Goal: Information Seeking & Learning: Learn about a topic

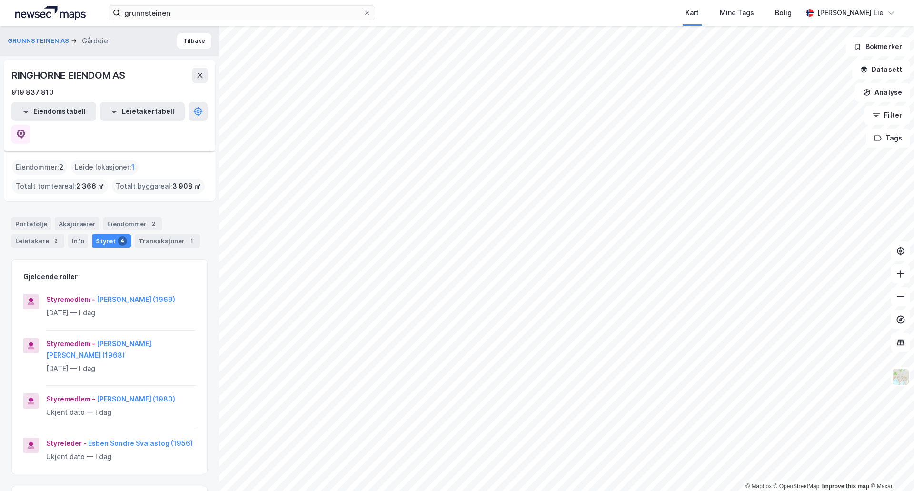
scroll to position [84, 0]
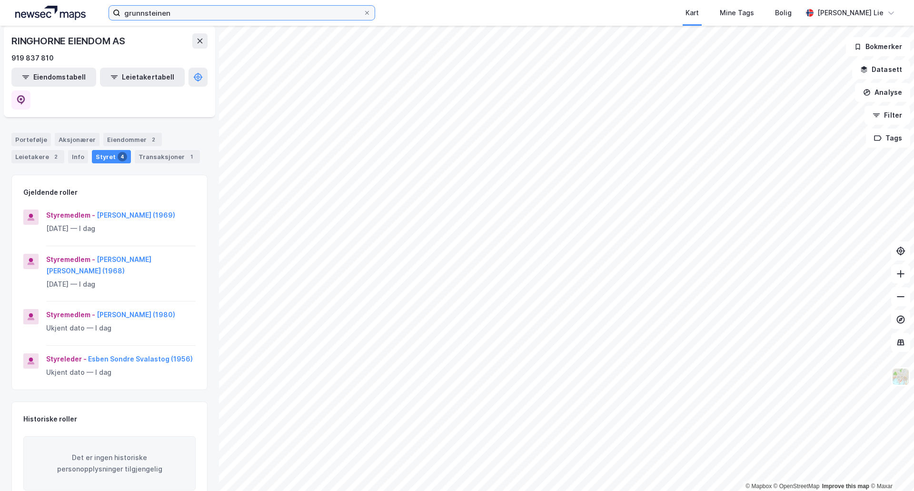
click at [153, 16] on input "grunnsteinen" at bounding box center [241, 13] width 243 height 14
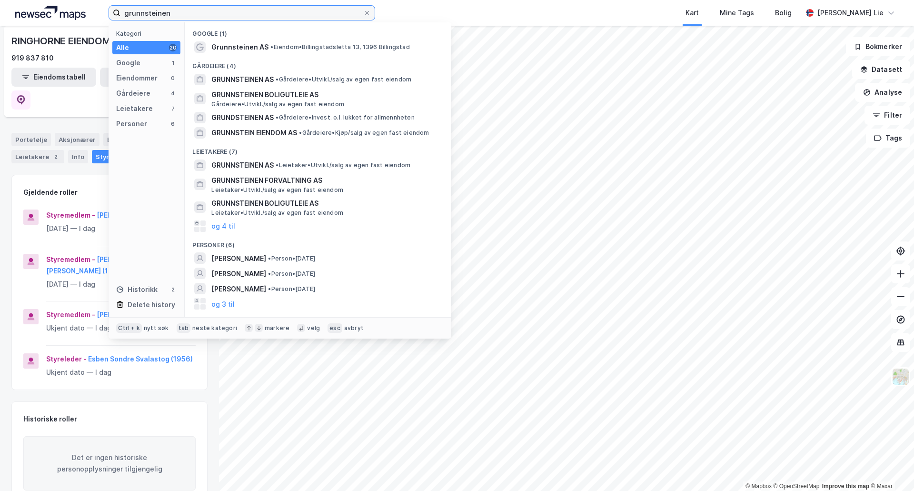
click at [153, 16] on input "grunnsteinen" at bounding box center [241, 13] width 243 height 14
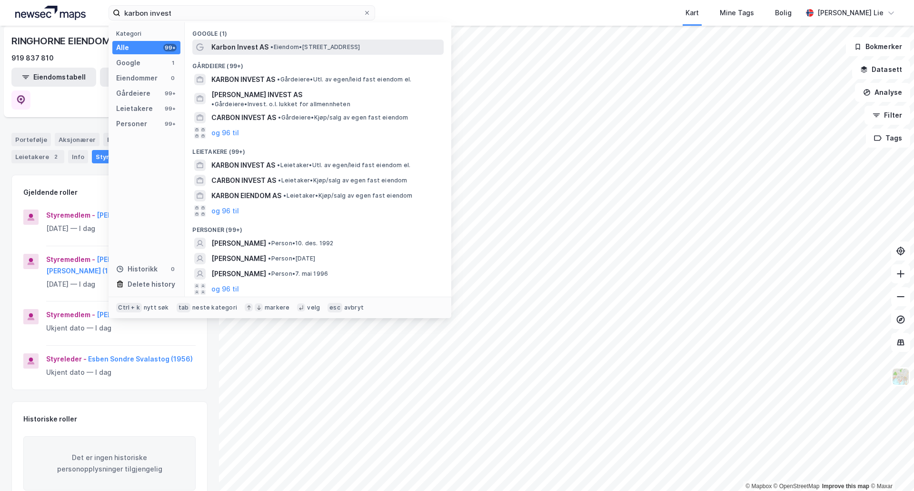
click at [241, 46] on span "Karbon Invest AS" at bounding box center [239, 46] width 57 height 11
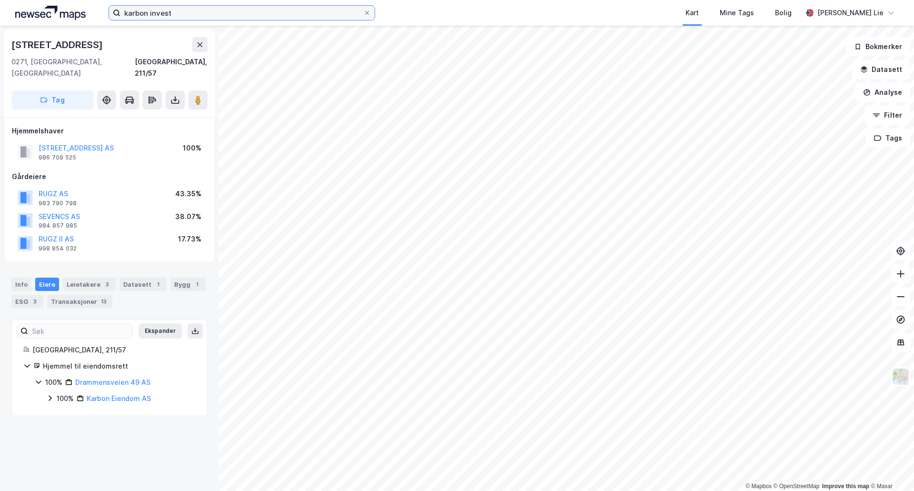
click at [205, 15] on input "karbon invest" at bounding box center [241, 13] width 243 height 14
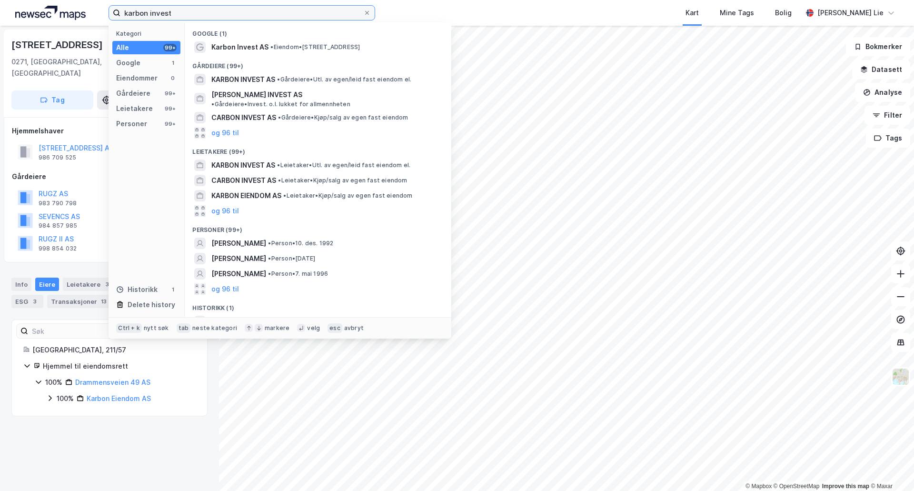
click at [205, 15] on input "karbon invest" at bounding box center [241, 13] width 243 height 14
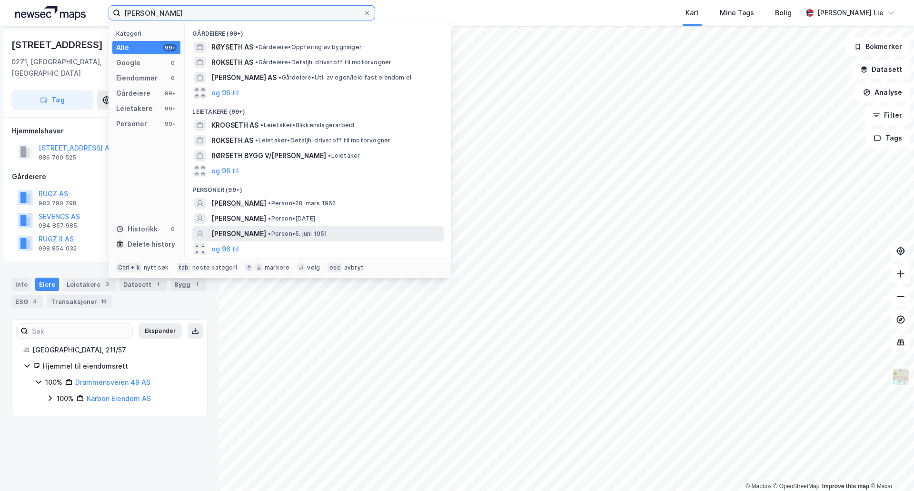
type input "[PERSON_NAME]"
click at [232, 235] on span "[PERSON_NAME]" at bounding box center [238, 233] width 55 height 11
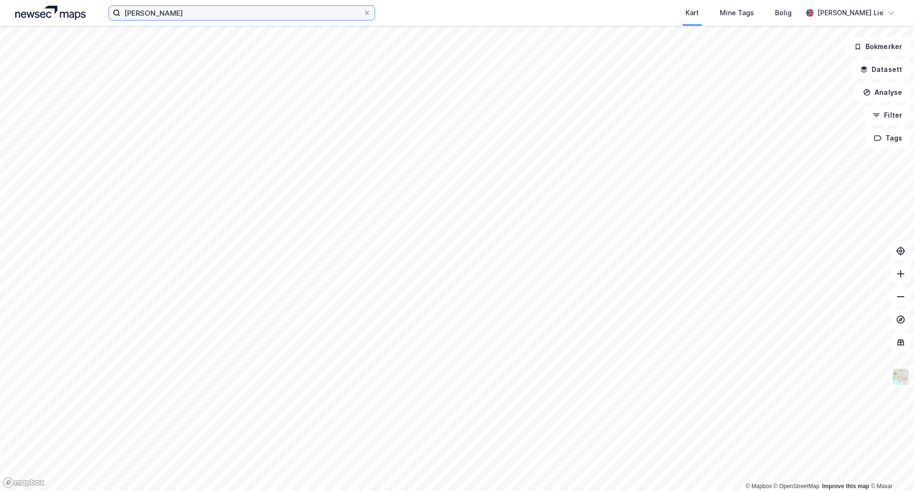
click at [185, 9] on input "[PERSON_NAME]" at bounding box center [241, 13] width 243 height 14
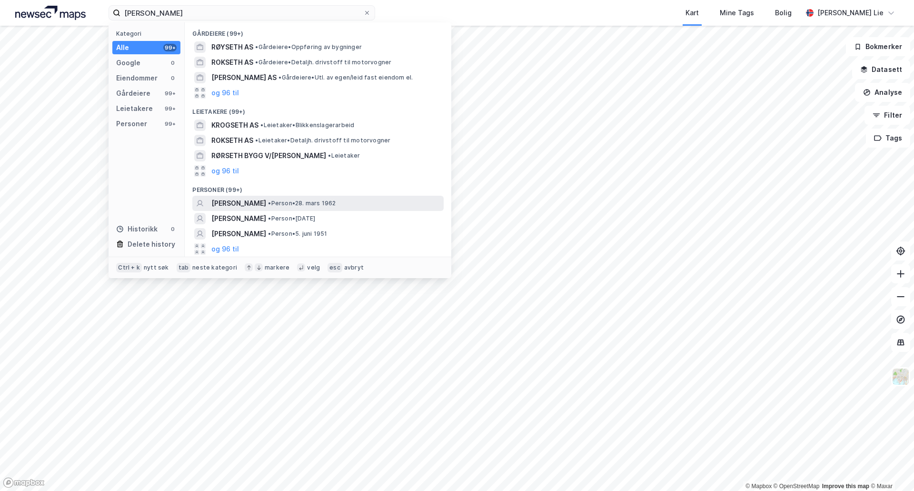
click at [246, 202] on span "[PERSON_NAME]" at bounding box center [238, 202] width 55 height 11
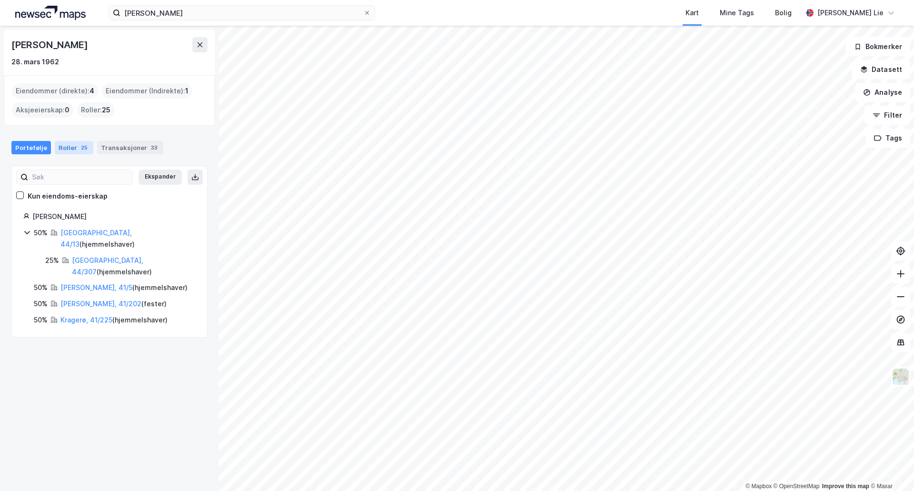
click at [79, 147] on div "25" at bounding box center [84, 148] width 10 height 10
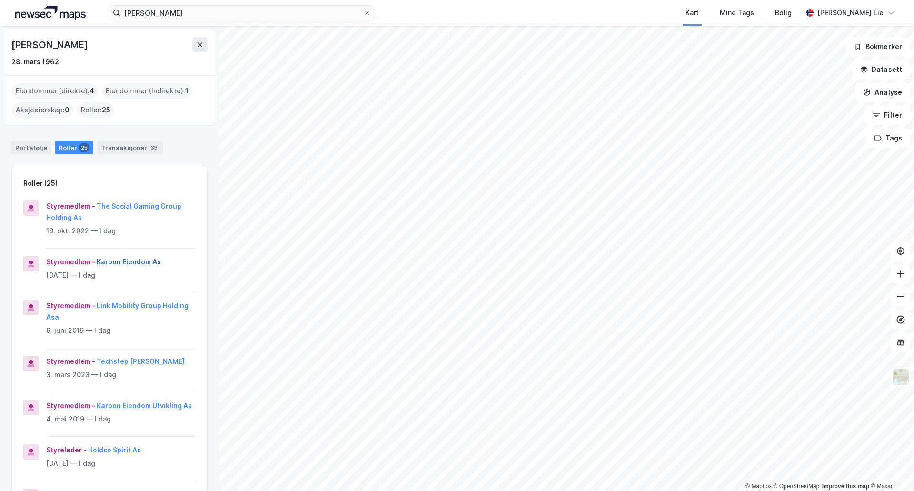
click at [0, 0] on button "Karbon Eiendom As" at bounding box center [0, 0] width 0 height 0
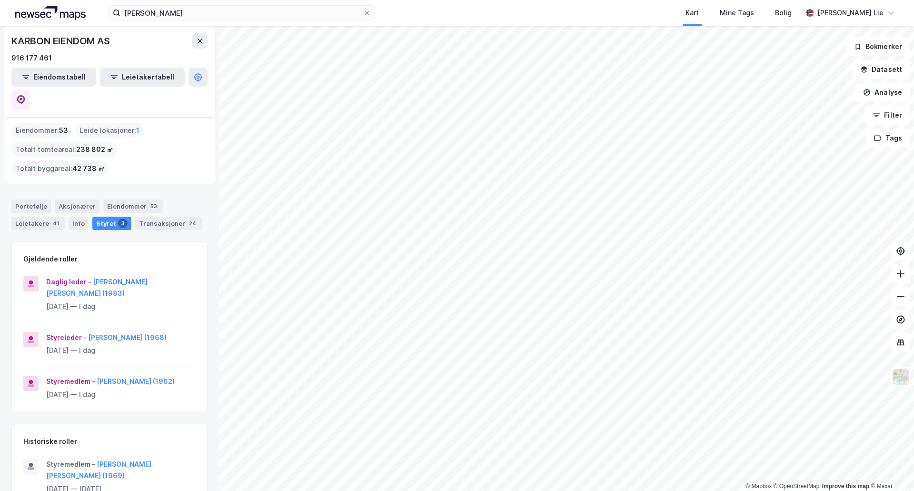
scroll to position [74, 0]
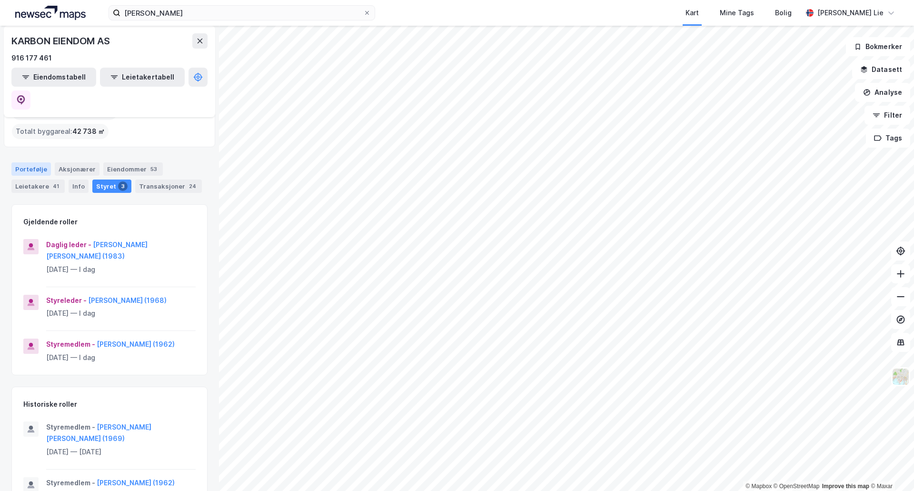
click at [29, 162] on div "Portefølje" at bounding box center [30, 168] width 39 height 13
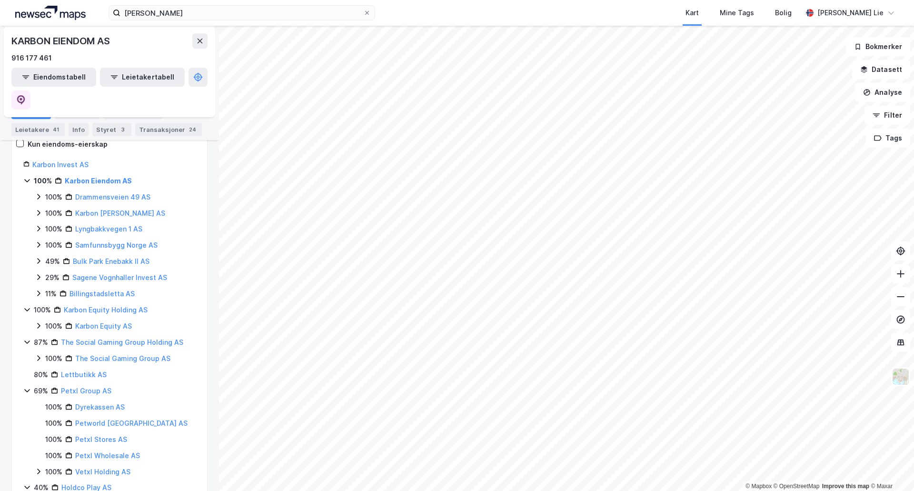
scroll to position [75, 0]
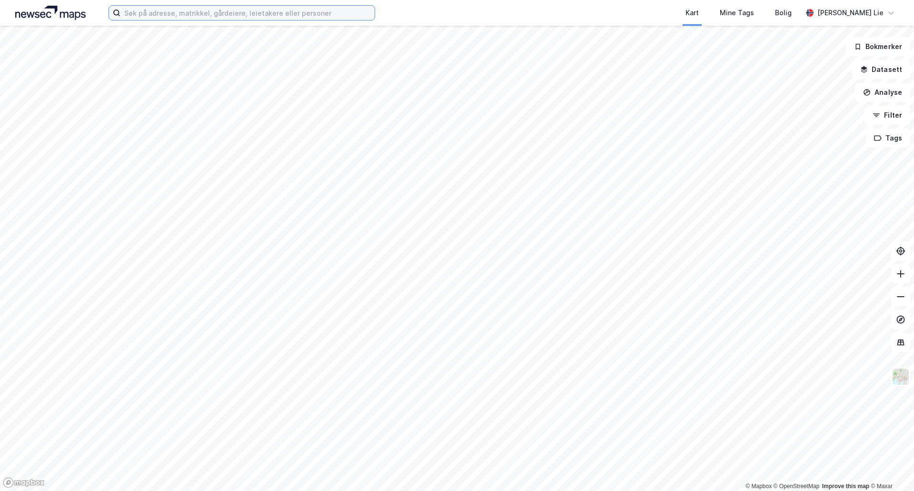
click at [180, 12] on input at bounding box center [247, 13] width 254 height 14
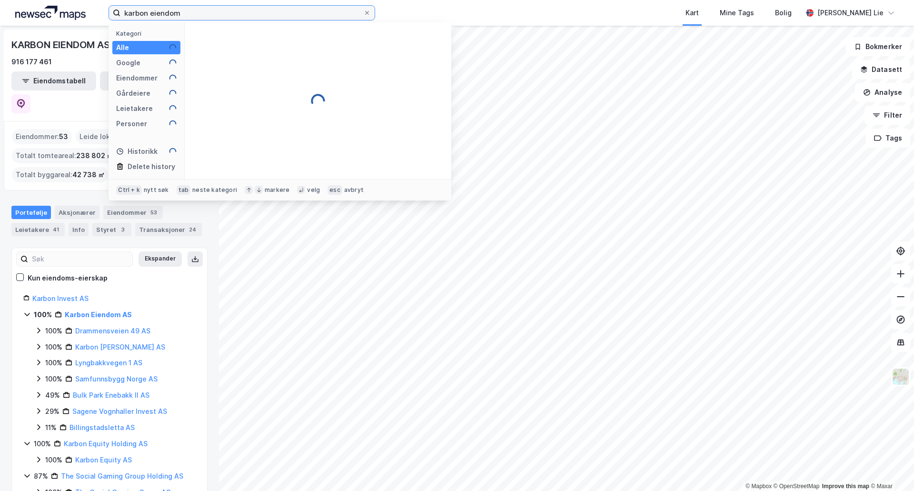
type input "karbon eiendom"
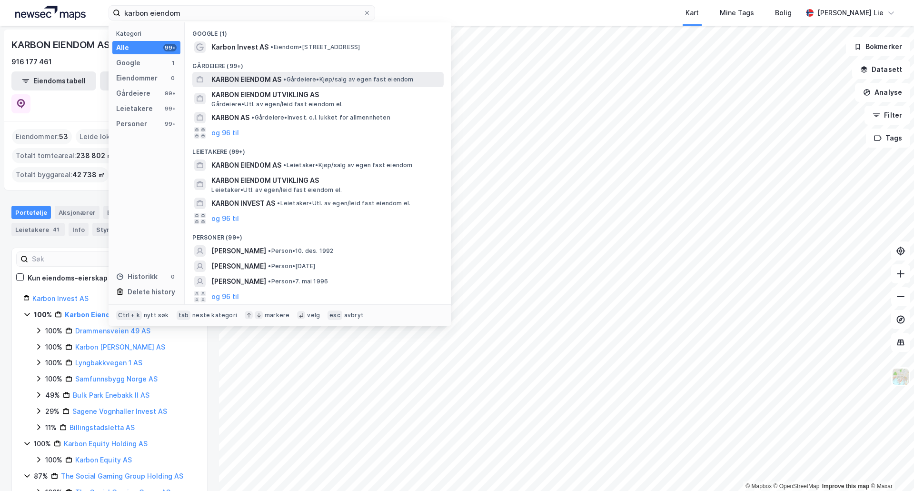
click at [244, 80] on span "KARBON EIENDOM AS" at bounding box center [246, 79] width 70 height 11
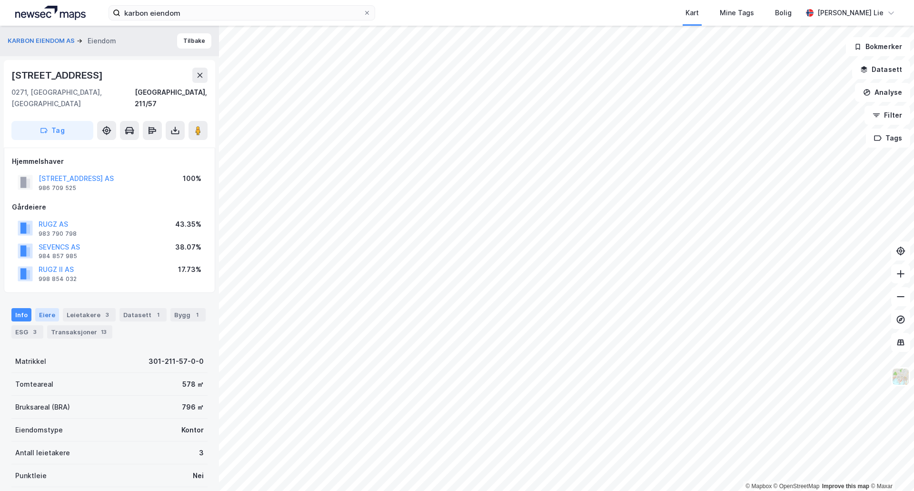
click at [48, 308] on div "Eiere" at bounding box center [47, 314] width 24 height 13
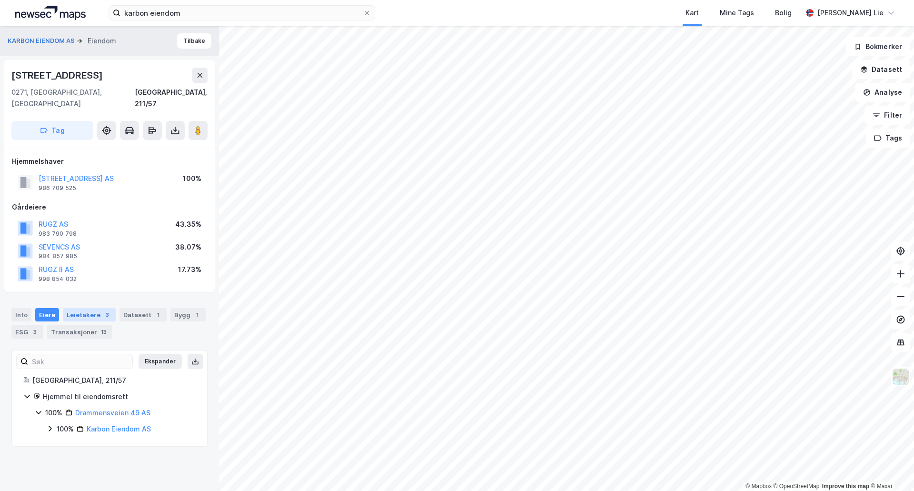
click at [75, 309] on div "Leietakere 3" at bounding box center [89, 314] width 53 height 13
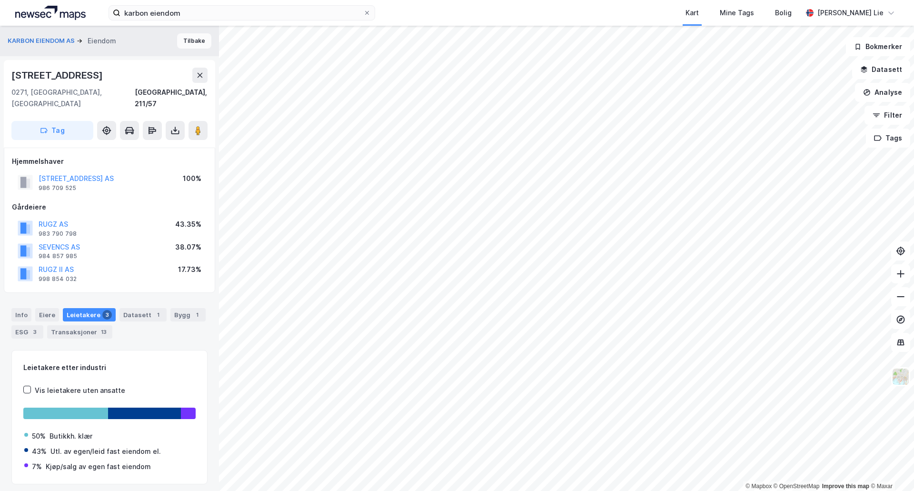
click at [182, 40] on button "Tilbake" at bounding box center [194, 40] width 34 height 15
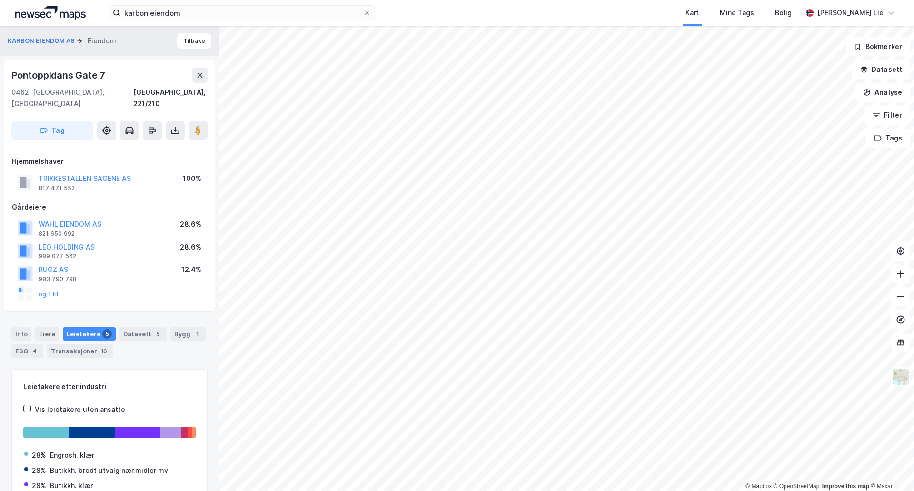
scroll to position [5, 0]
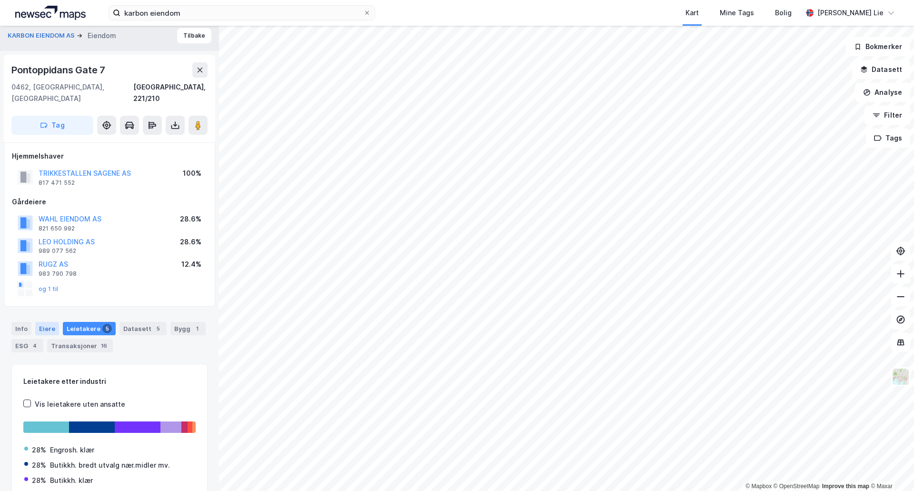
click at [46, 322] on div "Eiere" at bounding box center [47, 328] width 24 height 13
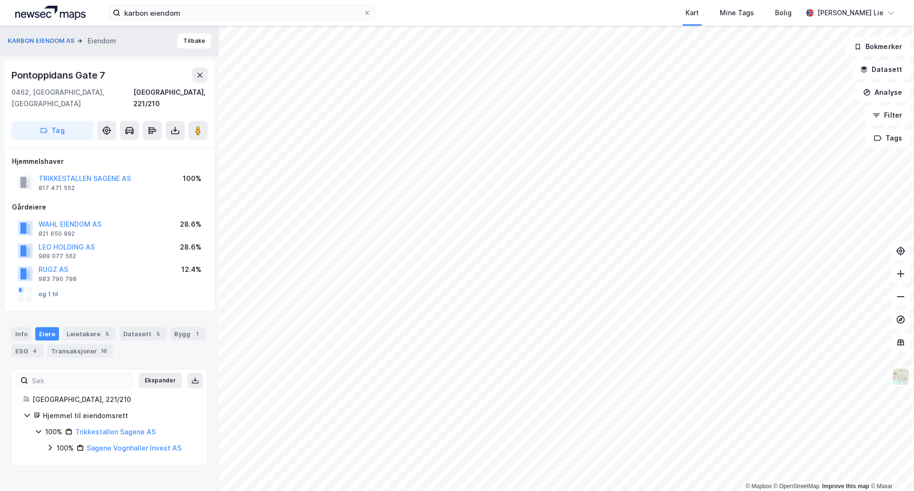
click at [0, 0] on button "og 1 til" at bounding box center [0, 0] width 0 height 0
click at [187, 38] on button "Tilbake" at bounding box center [194, 40] width 34 height 15
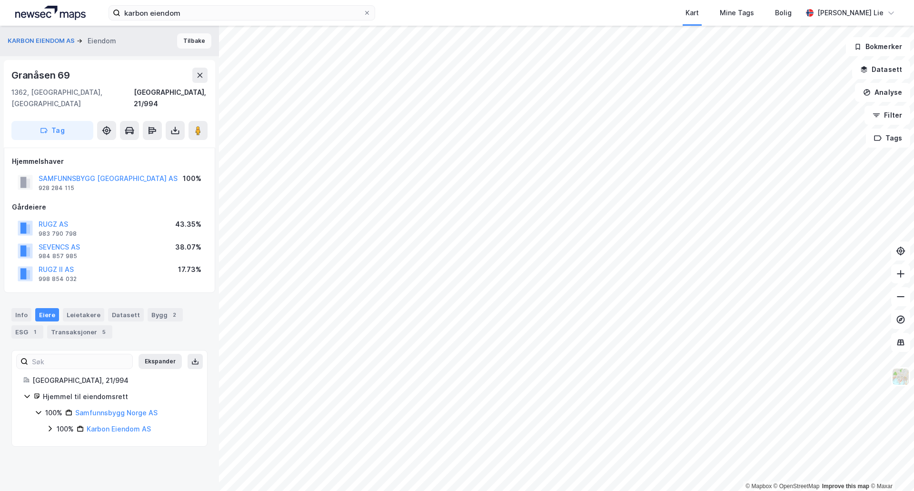
click at [178, 41] on button "Tilbake" at bounding box center [194, 40] width 34 height 15
